Goal: Task Accomplishment & Management: Manage account settings

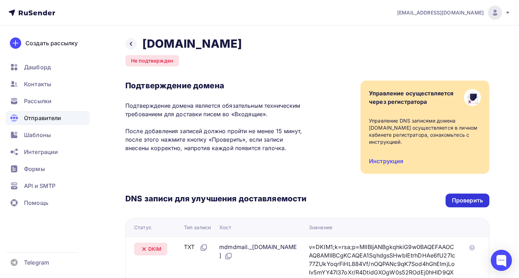
click at [462, 199] on div "Проверить" at bounding box center [467, 200] width 31 height 8
click at [383, 161] on link "Инструкция" at bounding box center [386, 160] width 34 height 7
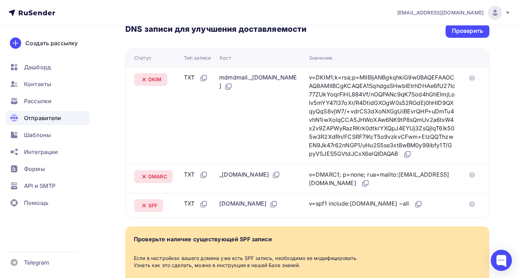
scroll to position [165, 0]
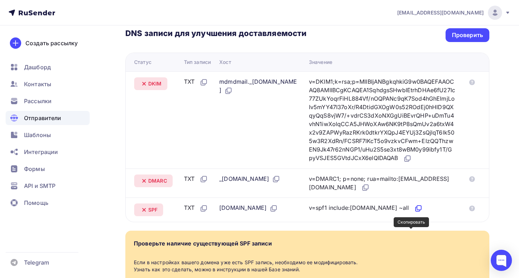
click at [414, 213] on icon at bounding box center [418, 208] width 8 height 8
click at [447, 40] on div "Проверить" at bounding box center [467, 35] width 44 height 14
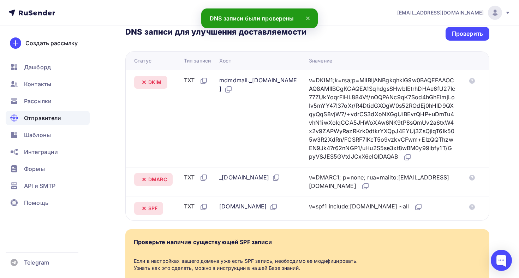
scroll to position [166, 0]
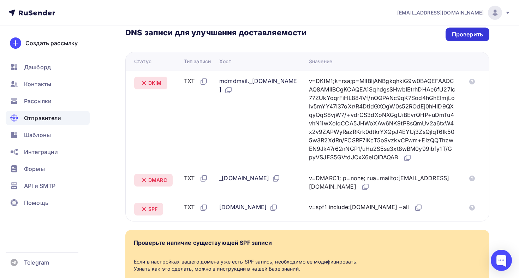
click at [471, 37] on div "Проверить" at bounding box center [467, 34] width 31 height 8
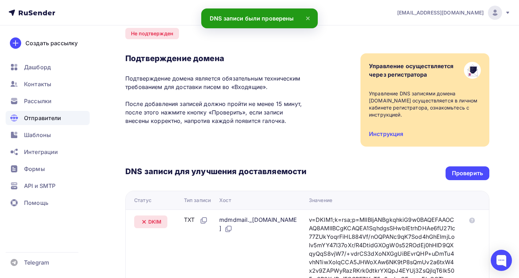
scroll to position [0, 0]
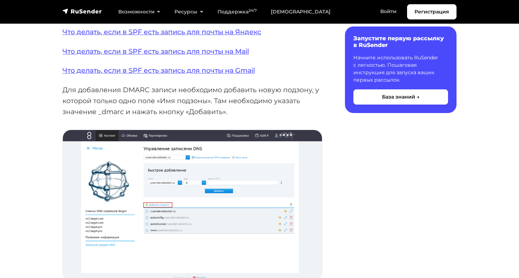
scroll to position [1036, 0]
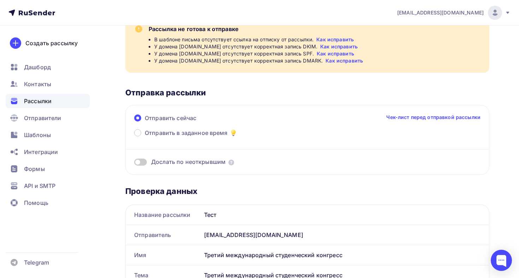
scroll to position [41, 0]
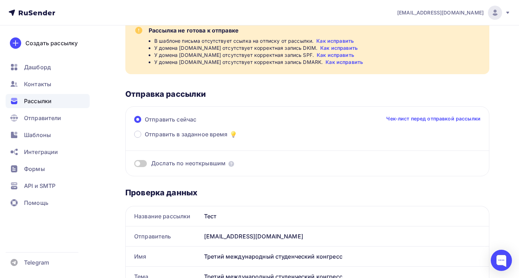
click at [341, 61] on link "Как исправить" at bounding box center [343, 62] width 37 height 7
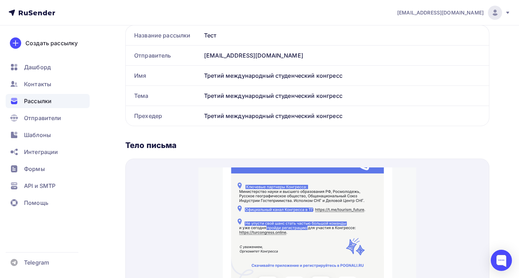
scroll to position [0, 0]
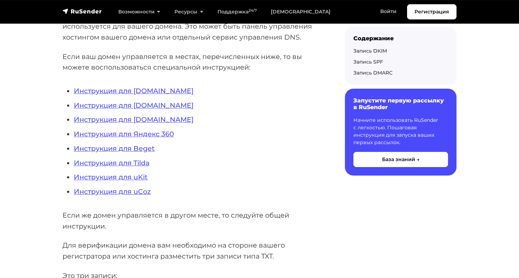
scroll to position [184, 0]
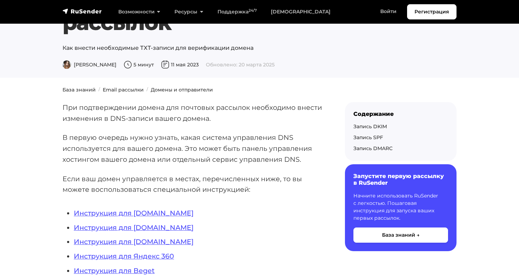
scroll to position [119, 0]
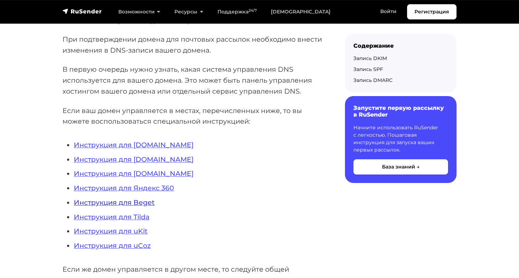
click at [146, 206] on link "Инструкция для Beget" at bounding box center [114, 202] width 81 height 8
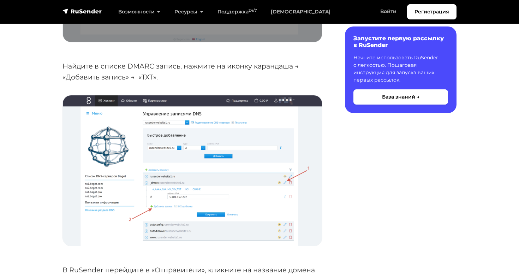
scroll to position [1228, 0]
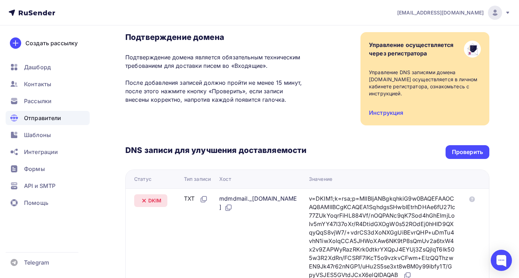
scroll to position [56, 0]
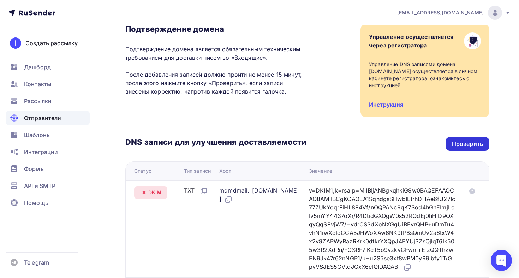
click at [468, 147] on div "Проверить" at bounding box center [467, 144] width 31 height 8
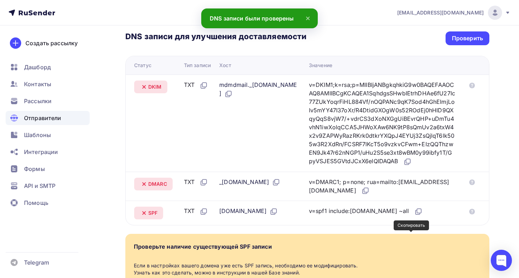
scroll to position [144, 0]
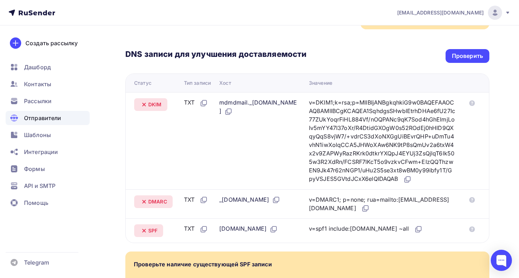
click at [245, 233] on div "turcongress.online" at bounding box center [248, 228] width 59 height 9
click at [278, 233] on icon at bounding box center [273, 229] width 8 height 8
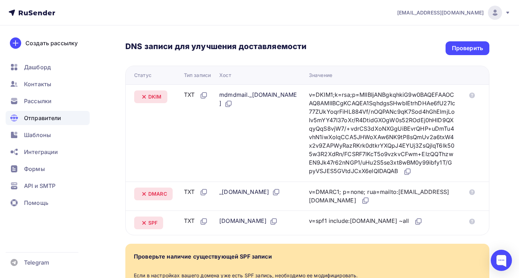
scroll to position [148, 0]
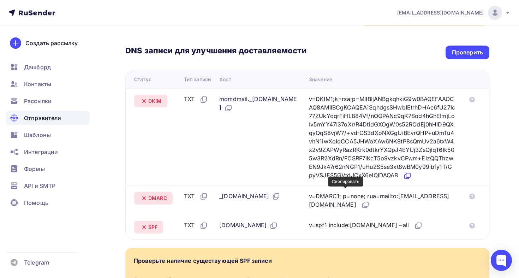
click at [403, 180] on icon at bounding box center [407, 176] width 8 height 8
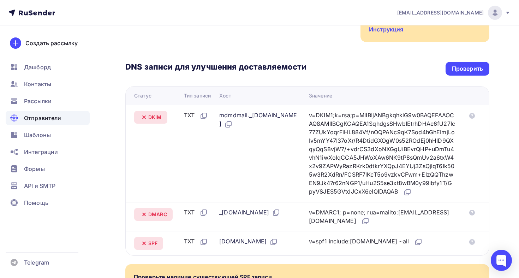
scroll to position [121, 0]
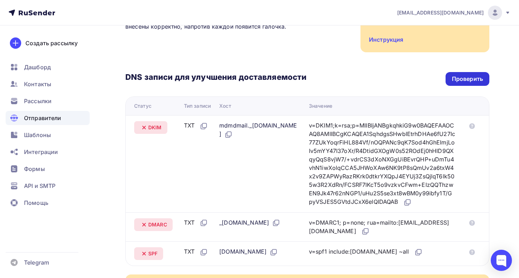
click at [450, 82] on div "Проверить" at bounding box center [467, 79] width 44 height 14
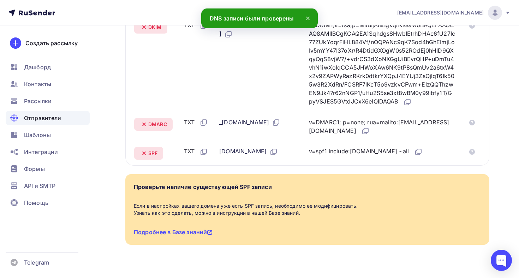
scroll to position [232, 0]
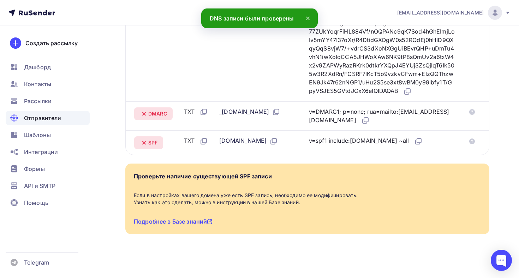
click at [158, 117] on span "DMARC" at bounding box center [157, 113] width 19 height 7
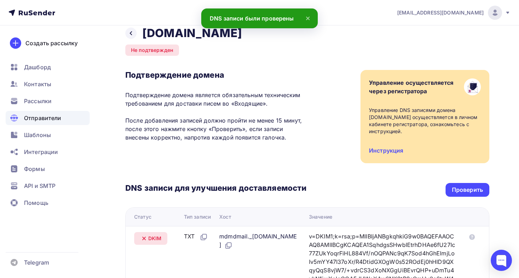
scroll to position [7, 0]
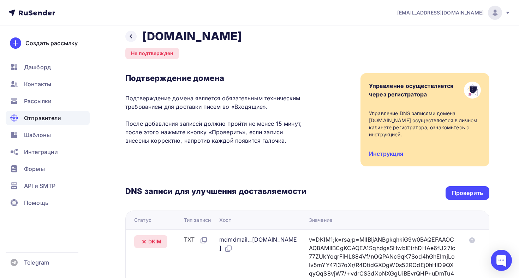
click at [155, 125] on p "Подтверждение домена является обязательным техническим требованием для доставки…" at bounding box center [215, 119] width 181 height 51
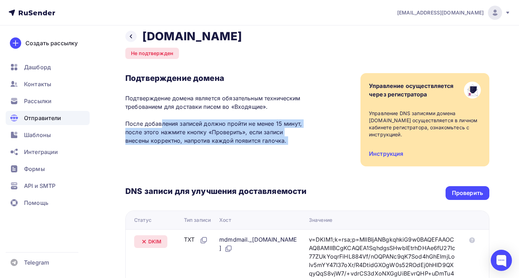
click at [155, 125] on p "Подтверждение домена является обязательным техническим требованием для доставки…" at bounding box center [215, 119] width 181 height 51
click at [161, 78] on h3 "Подтверждение домена" at bounding box center [215, 78] width 181 height 10
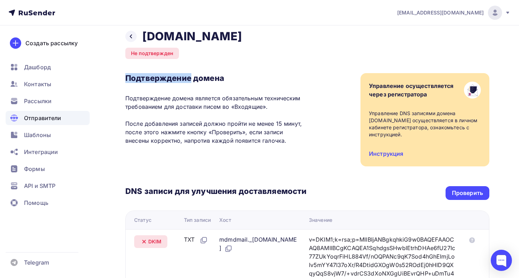
click at [161, 78] on h3 "Подтверждение домена" at bounding box center [215, 78] width 181 height 10
drag, startPoint x: 161, startPoint y: 78, endPoint x: 168, endPoint y: 73, distance: 9.3
click at [162, 77] on h3 "Подтверждение домена" at bounding box center [215, 78] width 181 height 10
drag, startPoint x: 168, startPoint y: 74, endPoint x: 158, endPoint y: 49, distance: 26.2
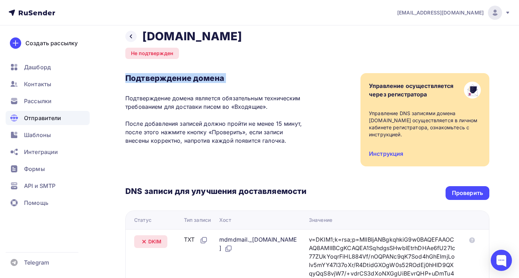
click at [158, 49] on div "Не подтвержден" at bounding box center [152, 53] width 54 height 11
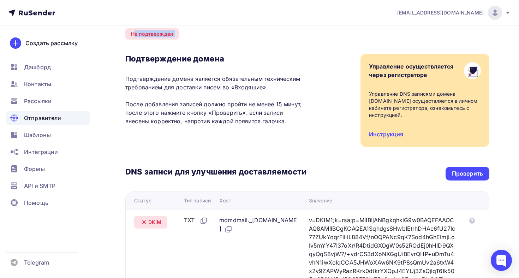
scroll to position [25, 0]
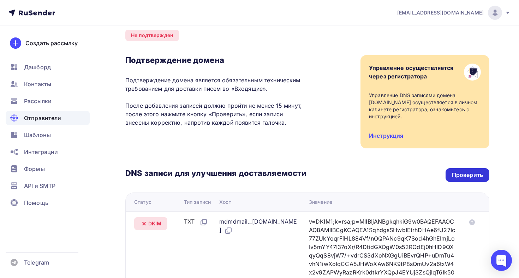
click at [474, 181] on div "Проверить" at bounding box center [467, 175] width 44 height 14
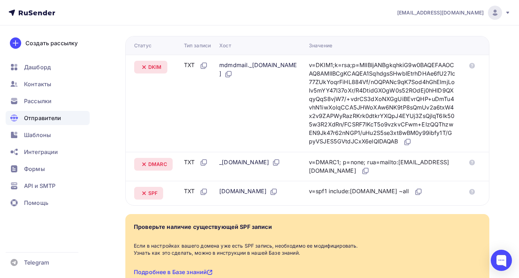
scroll to position [170, 0]
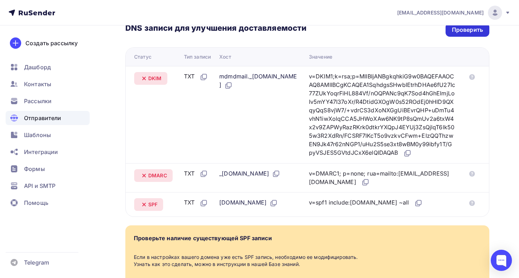
click at [451, 33] on div "Проверить" at bounding box center [467, 30] width 44 height 14
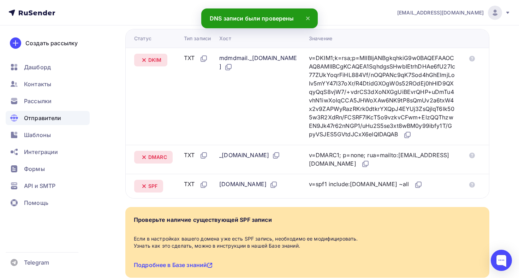
scroll to position [191, 0]
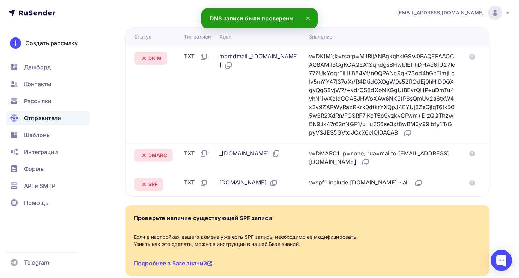
click at [263, 18] on nav "registration@turcongress.online Аккаунт Тарифы Выйти Создать рассылку Дашборд К…" at bounding box center [259, 12] width 519 height 25
click at [380, 34] on div "Значение" at bounding box center [385, 36] width 152 height 7
click at [309, 18] on icon at bounding box center [308, 18] width 8 height 8
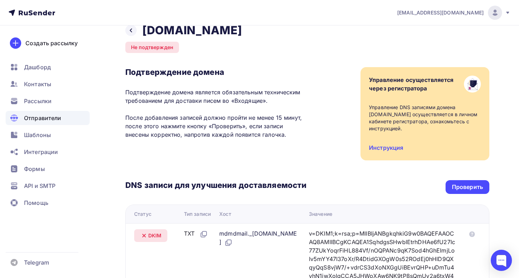
scroll to position [10, 0]
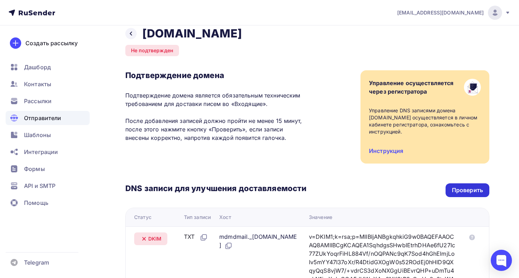
click at [472, 193] on div "Проверить" at bounding box center [467, 190] width 31 height 8
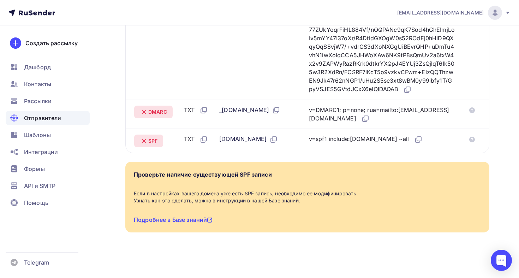
scroll to position [249, 0]
click at [202, 223] on link "Подробнее в Базе знаний" at bounding box center [173, 219] width 79 height 7
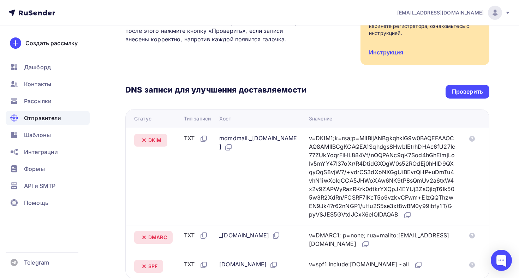
scroll to position [67, 0]
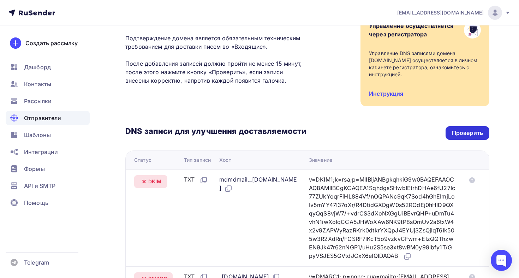
click at [476, 130] on div "Проверить" at bounding box center [467, 133] width 31 height 8
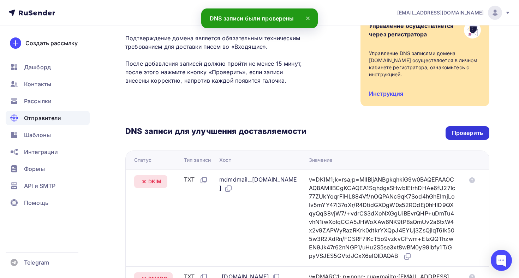
click at [466, 129] on div "Проверить" at bounding box center [467, 133] width 31 height 8
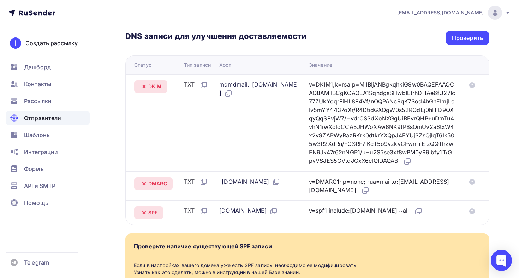
scroll to position [164, 0]
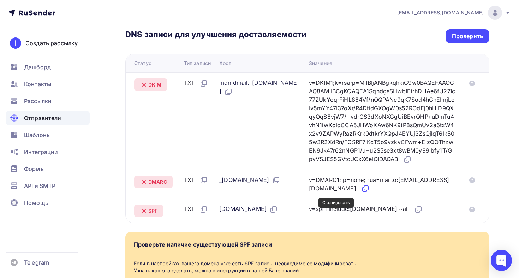
click at [361, 193] on icon at bounding box center [365, 188] width 8 height 8
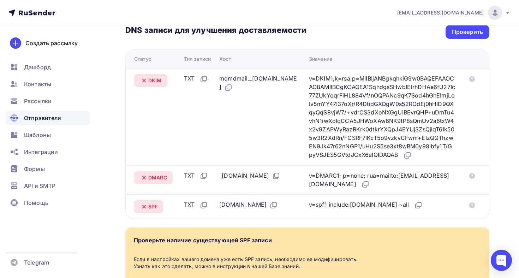
scroll to position [171, 0]
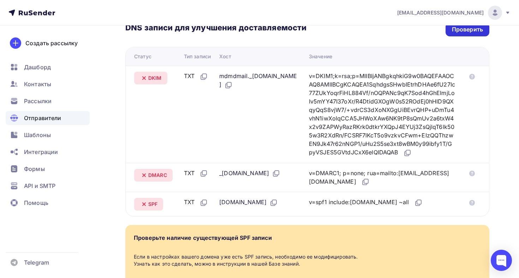
click at [460, 30] on div "Проверить" at bounding box center [467, 29] width 31 height 8
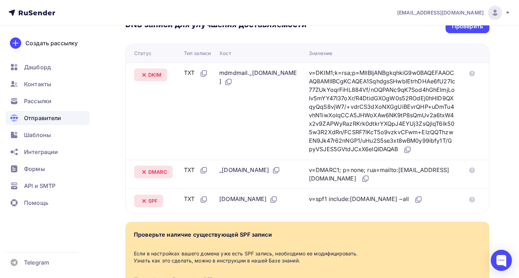
scroll to position [192, 0]
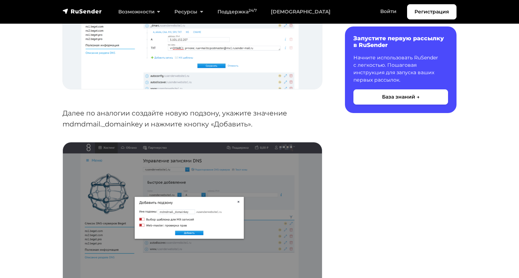
scroll to position [2017, 0]
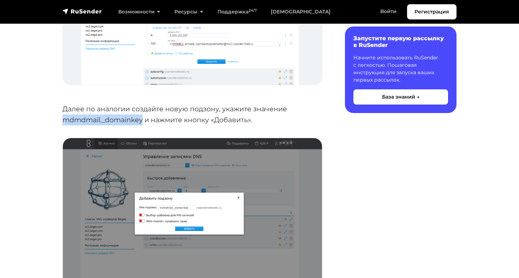
drag, startPoint x: 64, startPoint y: 120, endPoint x: 142, endPoint y: 119, distance: 77.3
click at [142, 119] on p "Далее по аналогии создайте новую подзону, укажите значение mdmdmail._domainkey …" at bounding box center [192, 114] width 260 height 22
copy p "mdmdmail._domainke"
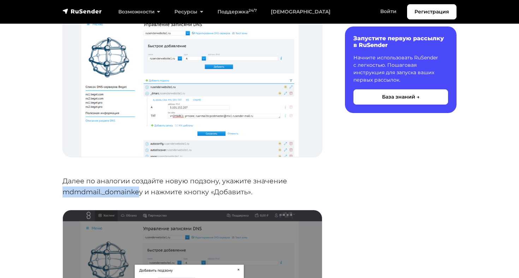
scroll to position [1940, 0]
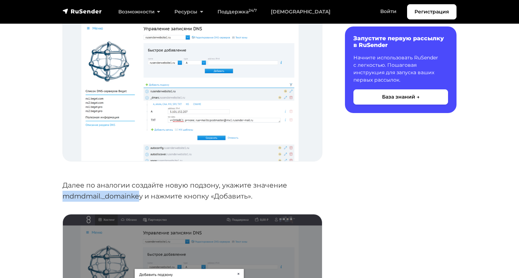
click at [98, 196] on p "Далее по аналогии создайте новую подзону, укажите значение mdmdmail._domainkey …" at bounding box center [192, 191] width 260 height 22
drag, startPoint x: 63, startPoint y: 197, endPoint x: 144, endPoint y: 198, distance: 80.5
click at [144, 198] on p "Далее по аналогии создайте новую подзону, укажите значение mdmdmail._domainkey …" at bounding box center [192, 191] width 260 height 22
copy p "mdmdmail._domainkey"
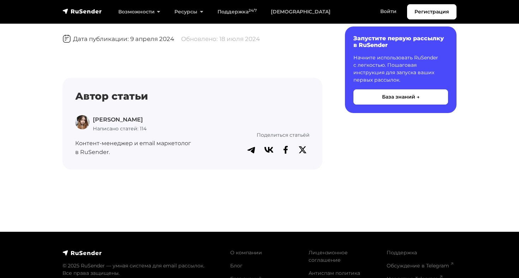
scroll to position [3147, 0]
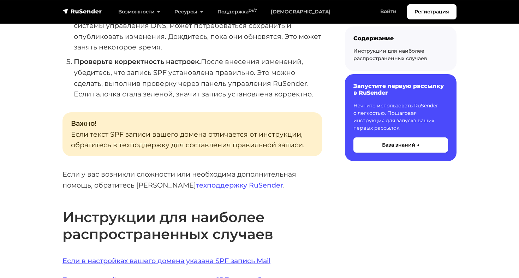
scroll to position [356, 0]
